Goal: Find contact information: Find contact information

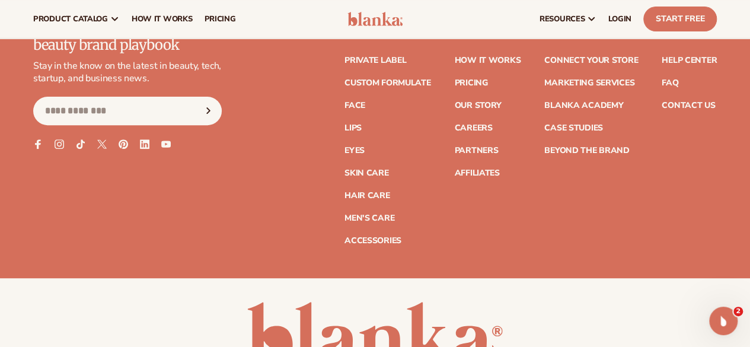
scroll to position [4645, 0]
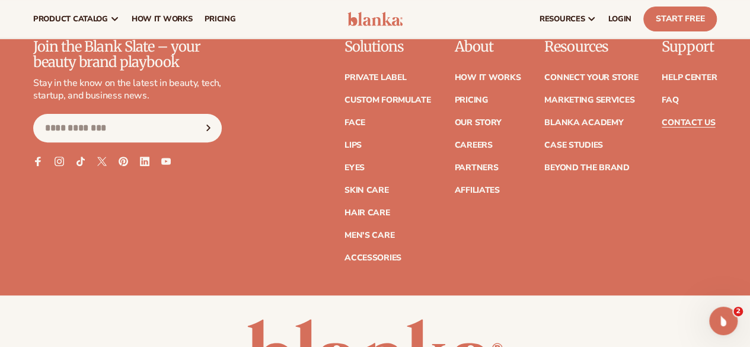
click at [689, 127] on link "Contact Us" at bounding box center [688, 123] width 53 height 8
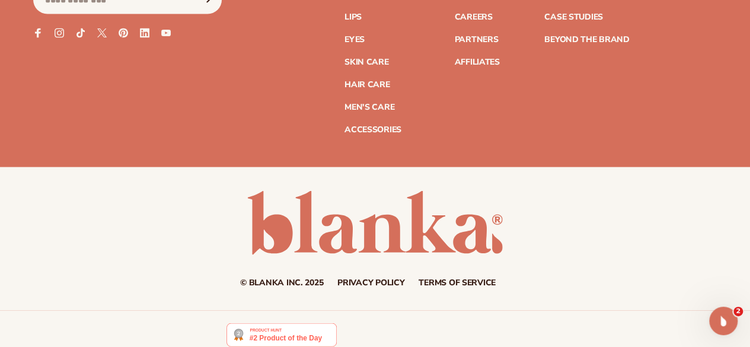
scroll to position [1232, 0]
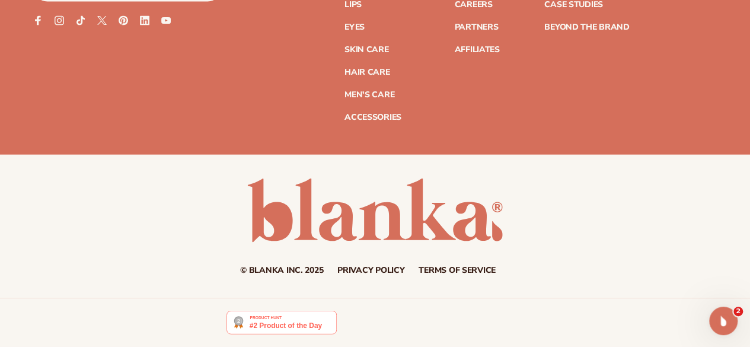
click at [434, 271] on link "Terms of service" at bounding box center [457, 270] width 77 height 8
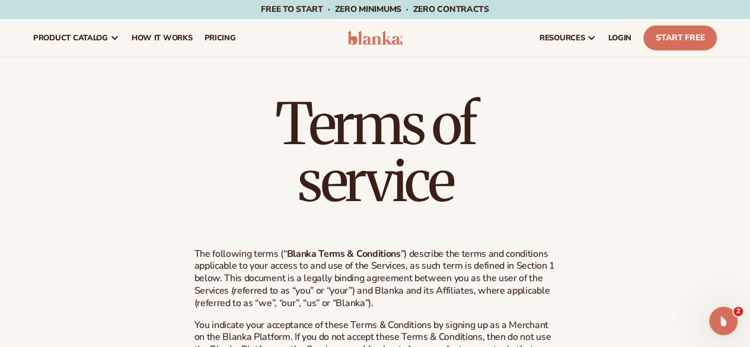
click at [384, 44] on img at bounding box center [376, 38] width 56 height 14
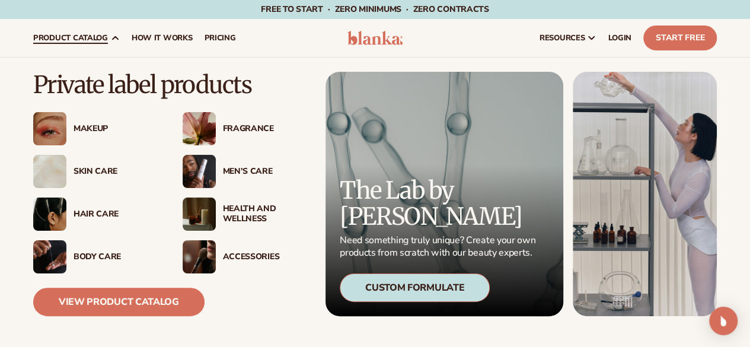
click at [238, 128] on div "Fragrance" at bounding box center [265, 129] width 85 height 10
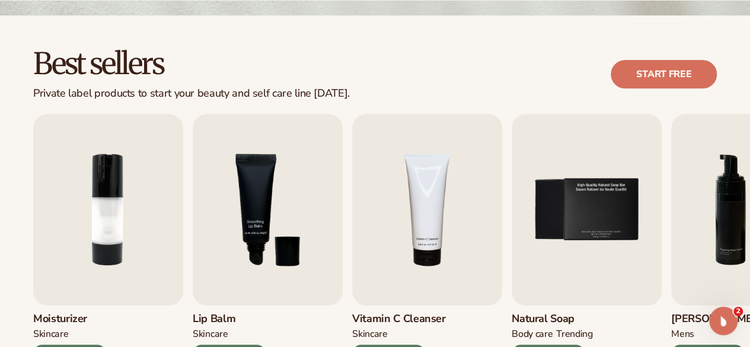
scroll to position [356, 0]
